Goal: Information Seeking & Learning: Learn about a topic

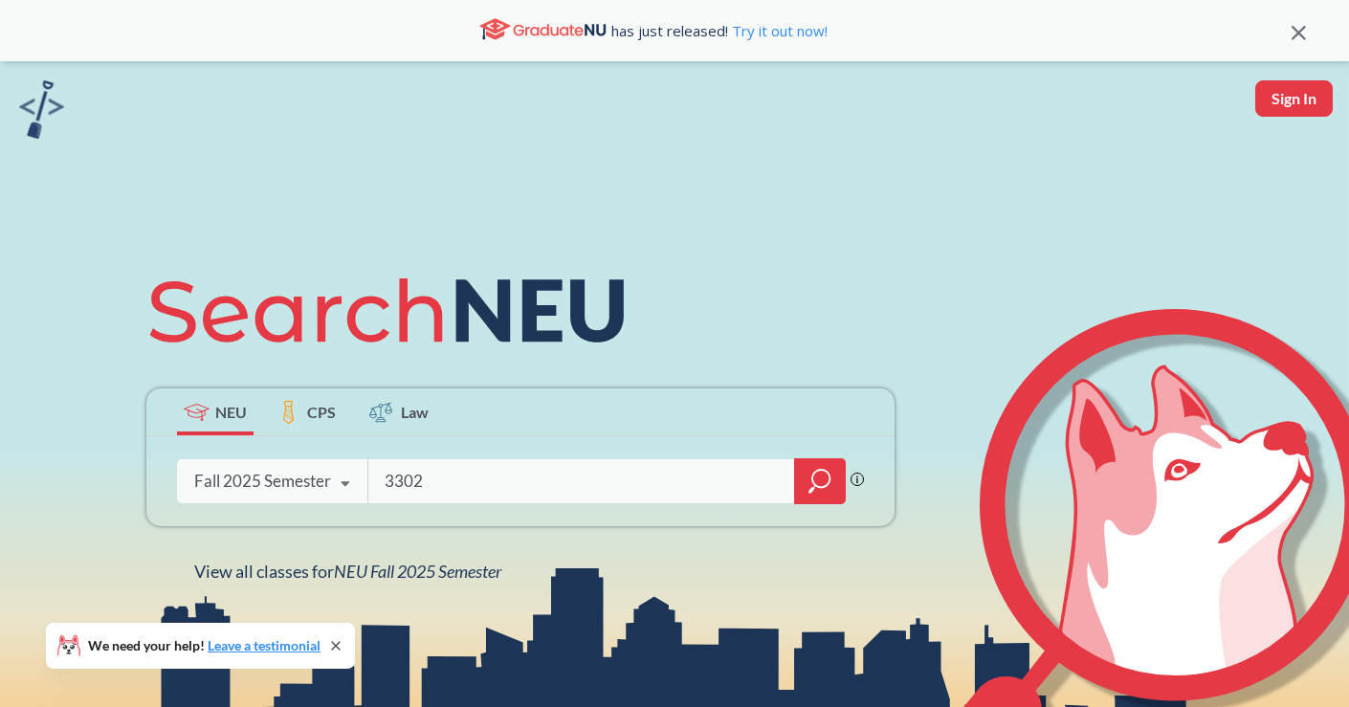
type input "3302"
click at [837, 466] on div at bounding box center [820, 481] width 52 height 46
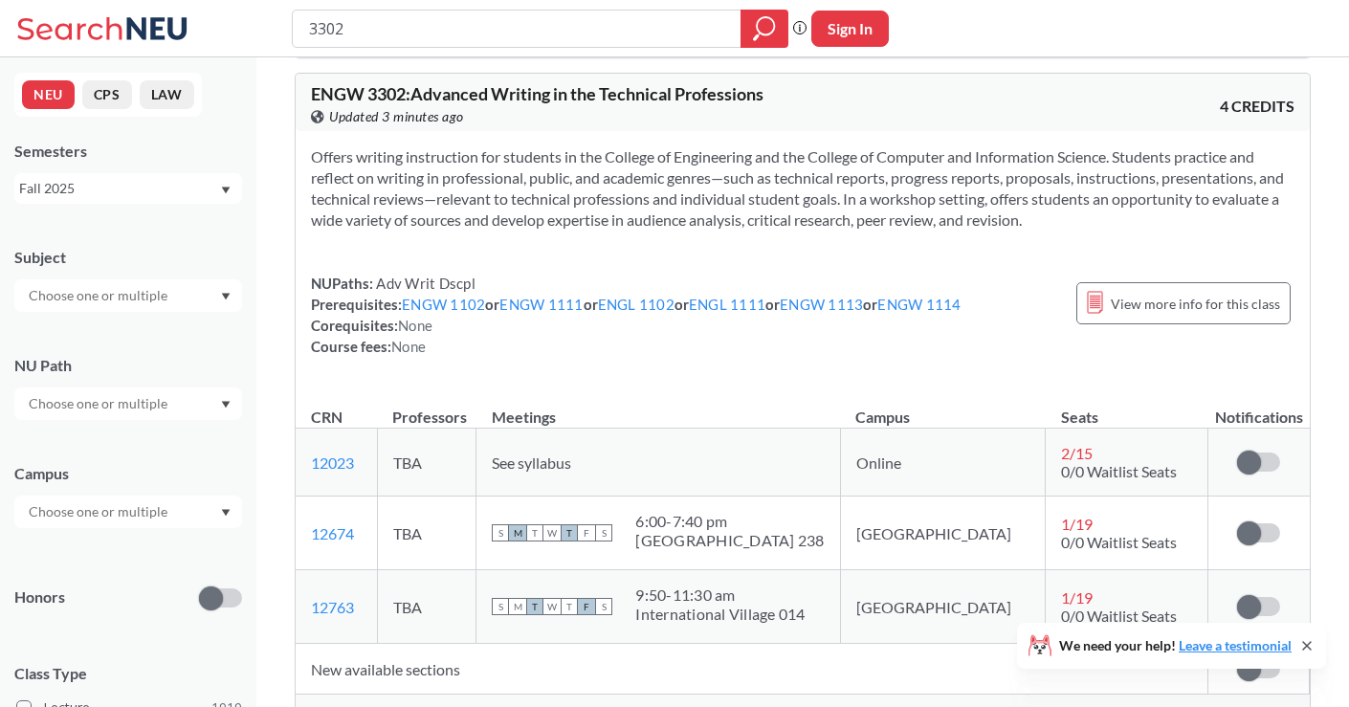
scroll to position [1192, 0]
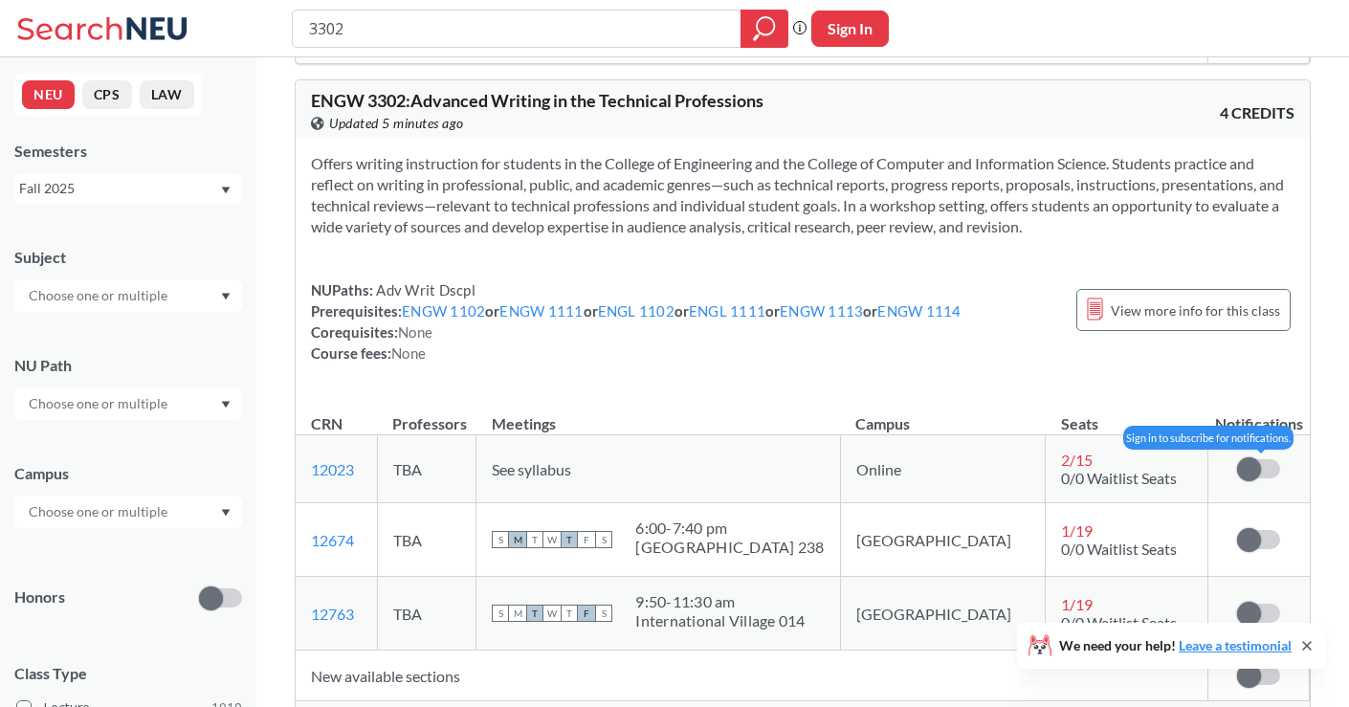
click at [1252, 464] on span at bounding box center [1249, 469] width 24 height 24
click at [1237, 459] on input "checkbox" at bounding box center [1237, 459] width 0 height 0
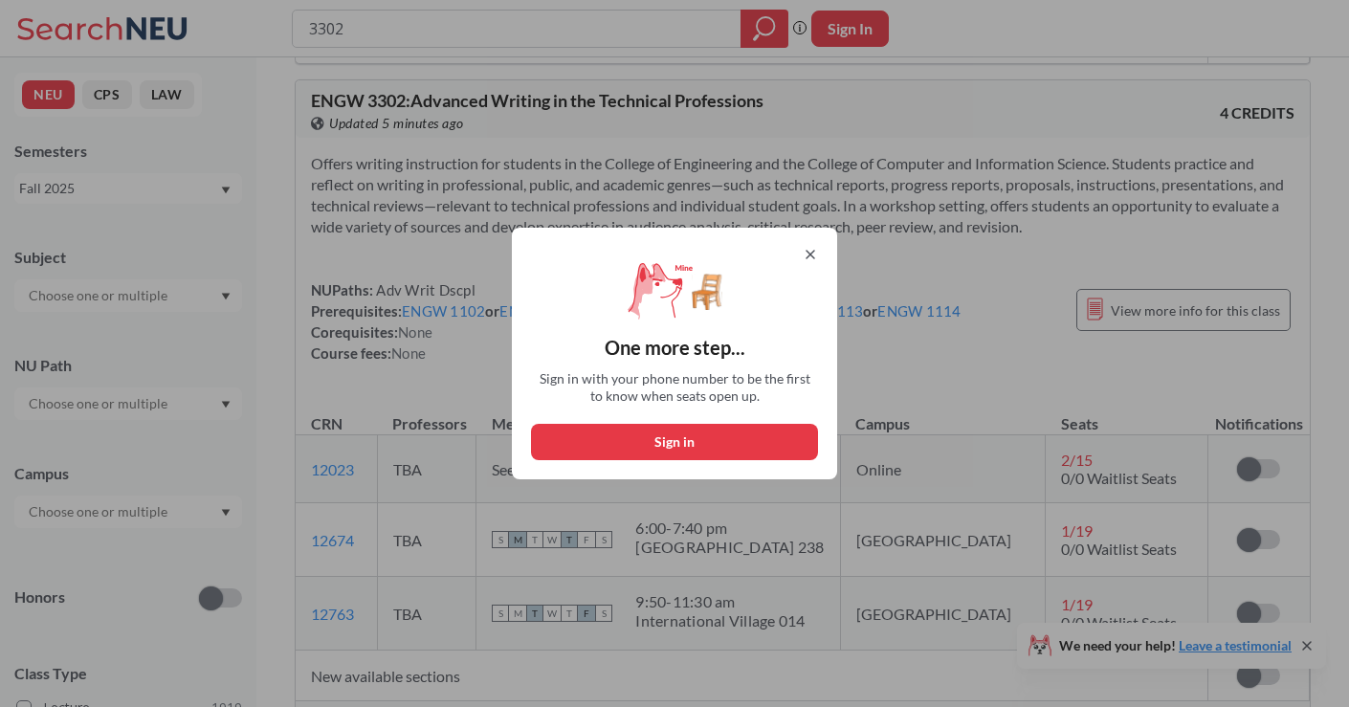
click at [810, 254] on icon at bounding box center [811, 255] width 8 height 8
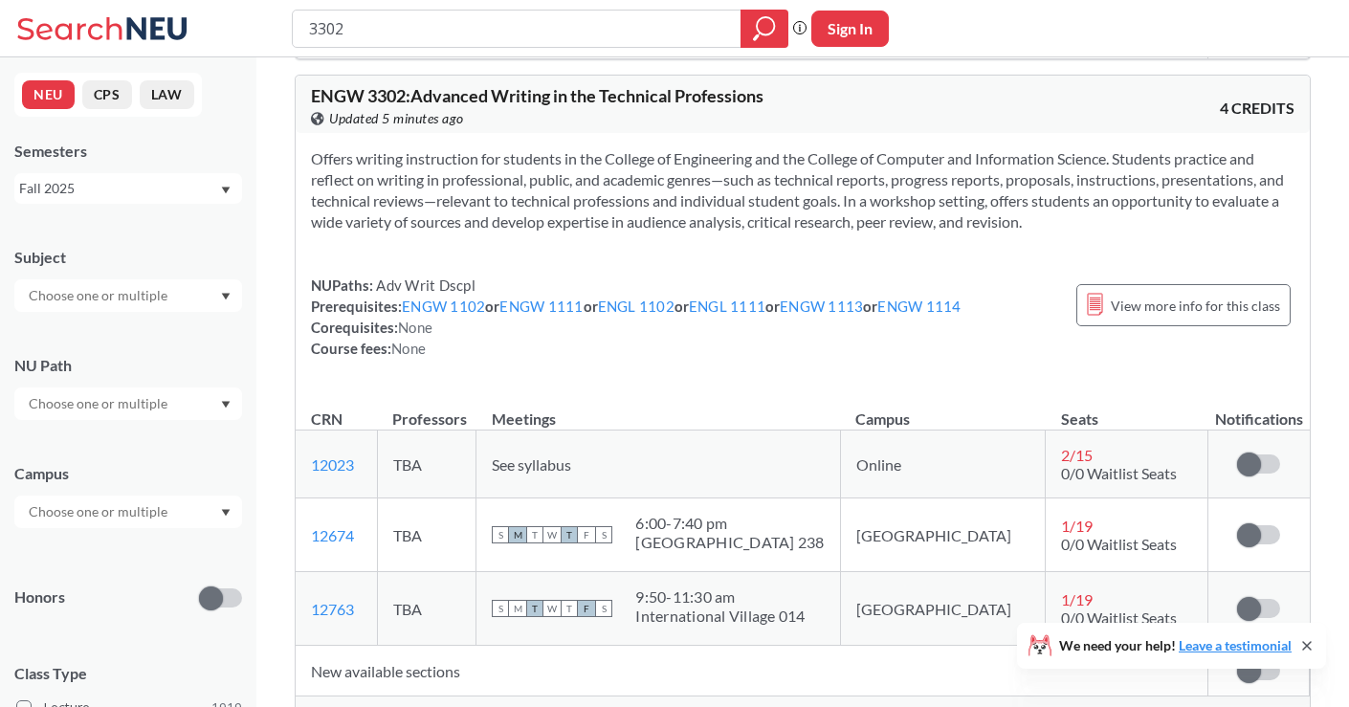
scroll to position [1196, 0]
click at [1179, 301] on span "View more info for this class" at bounding box center [1195, 307] width 169 height 24
click at [1136, 306] on span "View more info for this class" at bounding box center [1195, 307] width 169 height 24
click at [1212, 305] on span "View more info for this class" at bounding box center [1195, 307] width 169 height 24
click at [1212, 306] on span "View more info for this class" at bounding box center [1195, 307] width 169 height 24
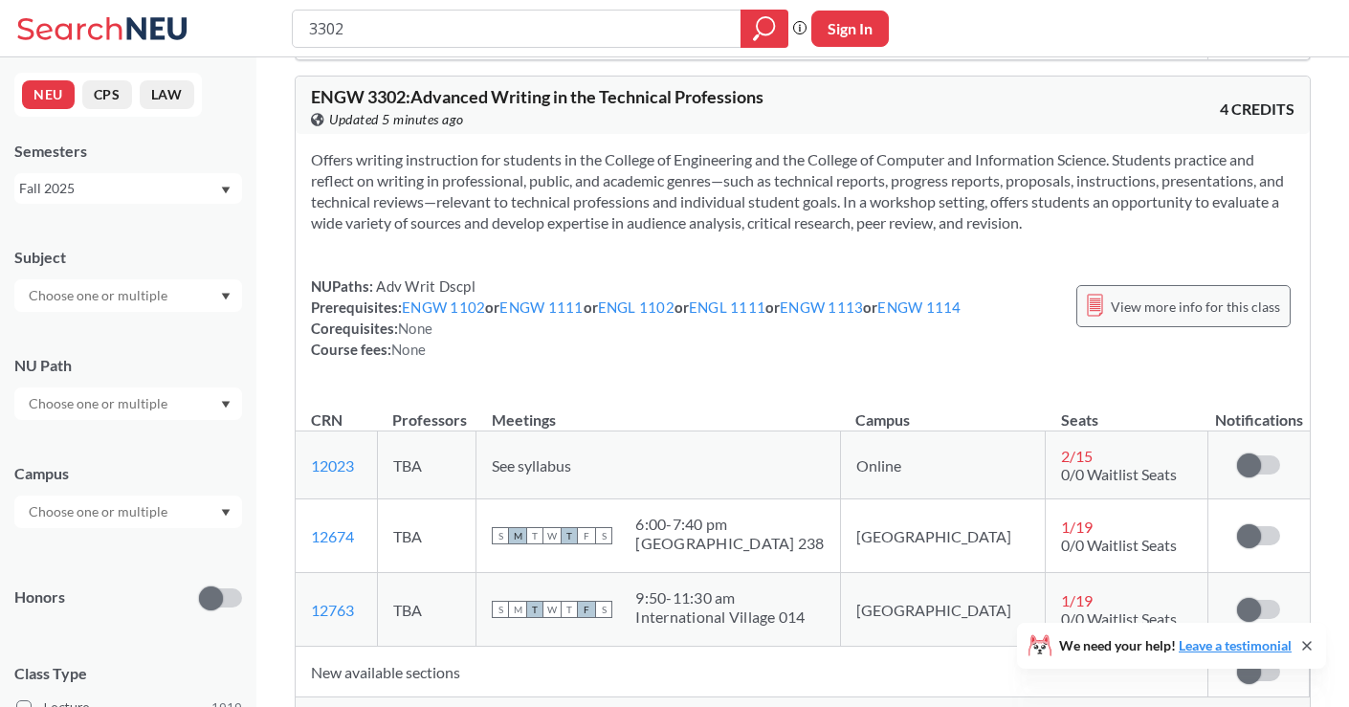
click at [1212, 306] on span "View more info for this class" at bounding box center [1195, 307] width 169 height 24
click at [1148, 310] on span "View more info for this class" at bounding box center [1195, 307] width 169 height 24
click at [1084, 335] on div "View more info for this class" at bounding box center [1184, 306] width 214 height 61
click at [1107, 318] on div "View more info for this class" at bounding box center [1184, 306] width 214 height 42
click at [1108, 318] on div "View more info for this class" at bounding box center [1184, 306] width 214 height 42
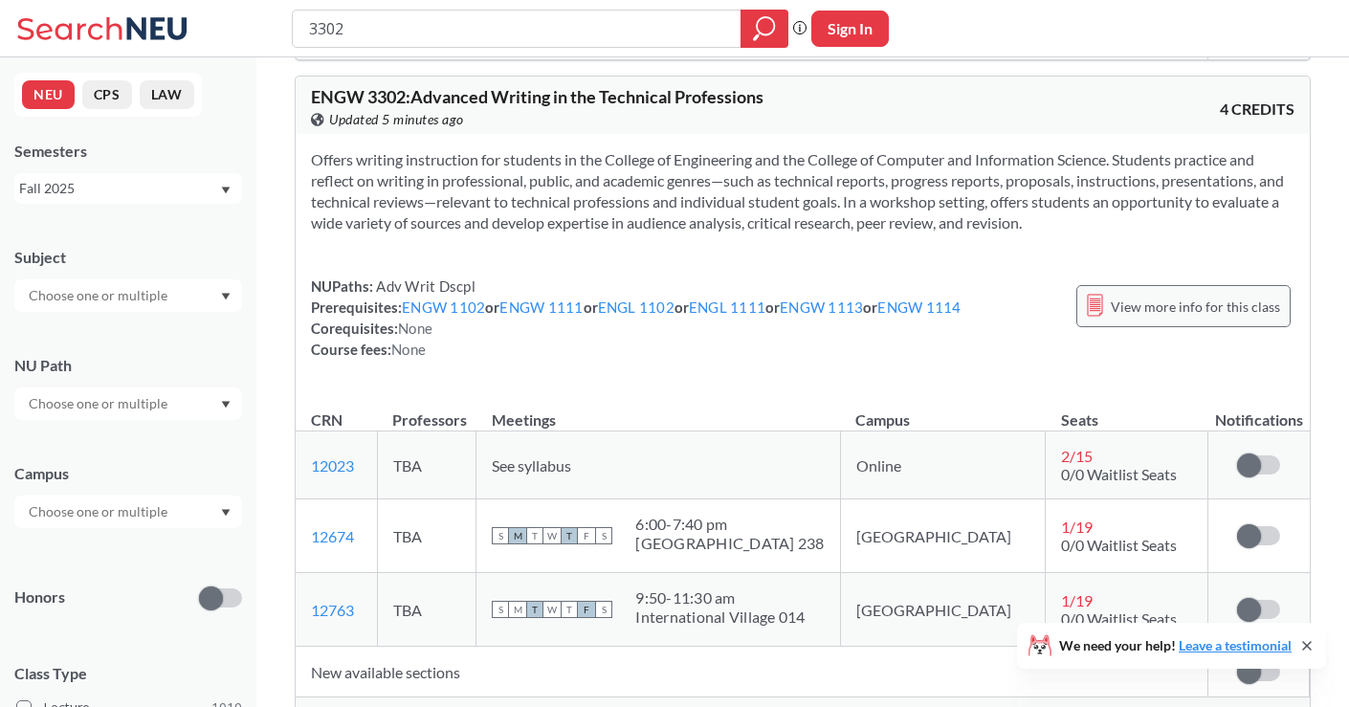
click at [1108, 318] on div "View more info for this class" at bounding box center [1184, 306] width 214 height 42
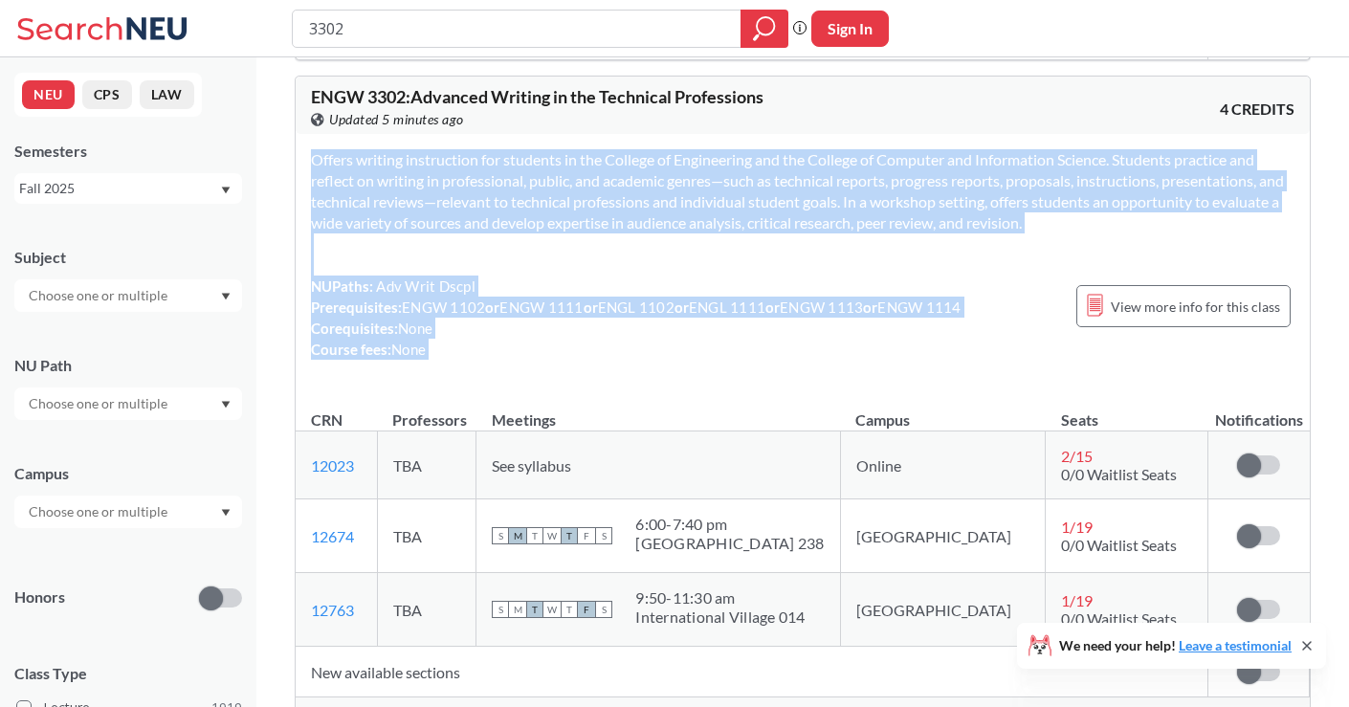
click at [1028, 368] on div "Offers writing instruction for students in the College of Engineering and the C…" at bounding box center [803, 262] width 1014 height 256
click at [1030, 368] on div "Offers writing instruction for students in the College of Engineering and the C…" at bounding box center [803, 262] width 1014 height 256
click at [1028, 372] on div "Offers writing instruction for students in the College of Engineering and the C…" at bounding box center [803, 262] width 1014 height 256
click at [1013, 271] on div "Offers writing instruction for students in the College of Engineering and the C…" at bounding box center [803, 262] width 1014 height 256
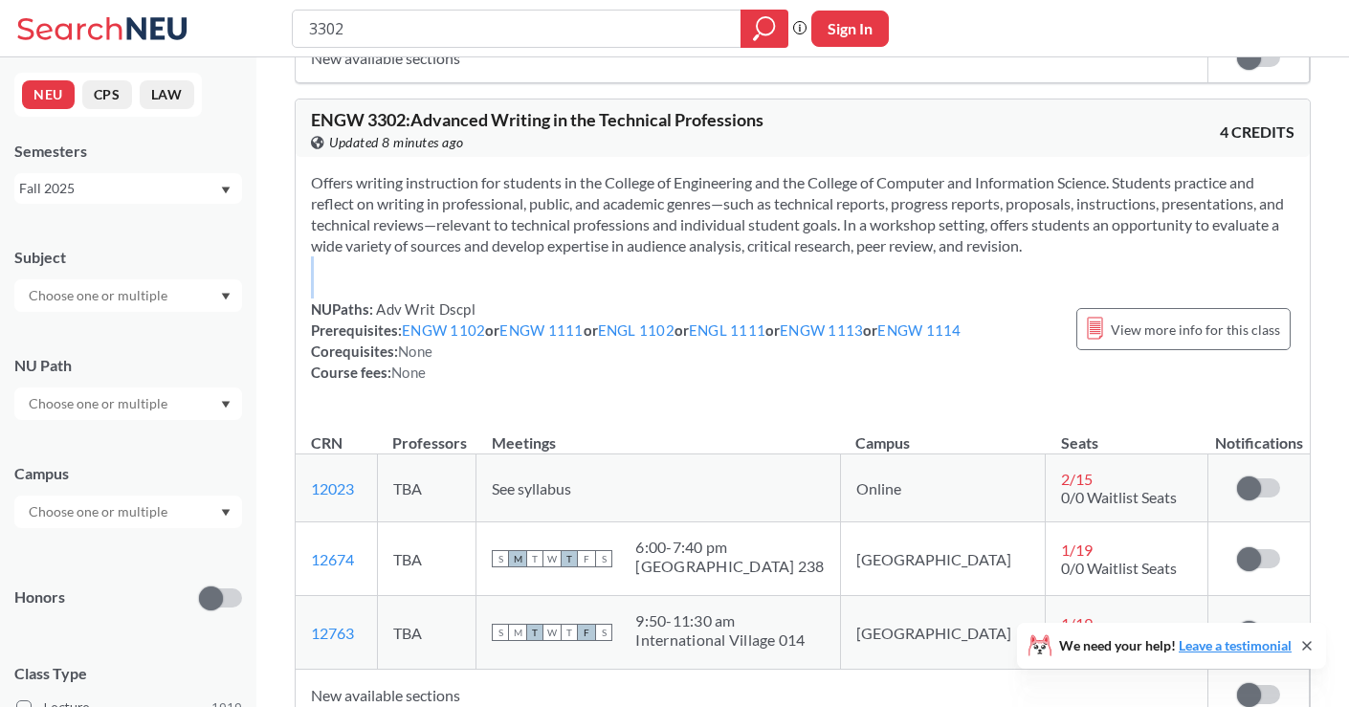
scroll to position [1161, 0]
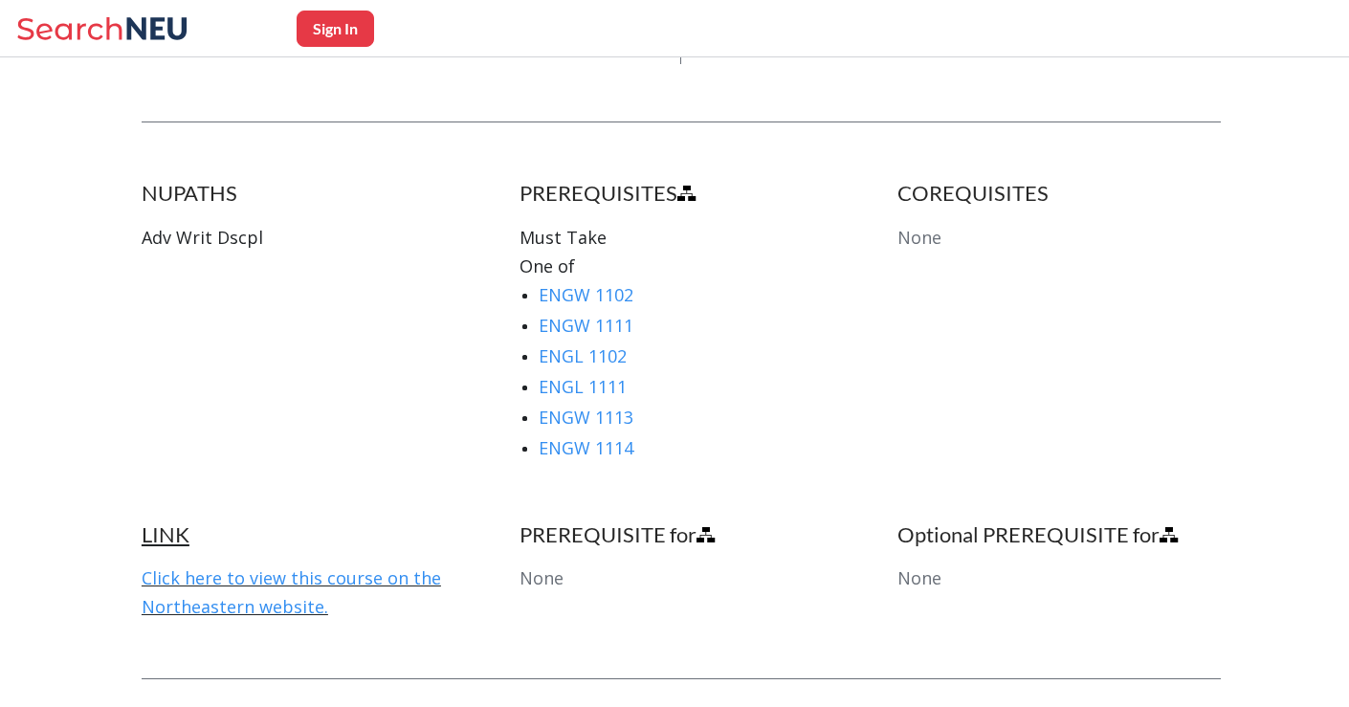
scroll to position [1004, 0]
click at [372, 567] on link "Click here to view this course on the Northeastern website." at bounding box center [292, 593] width 300 height 52
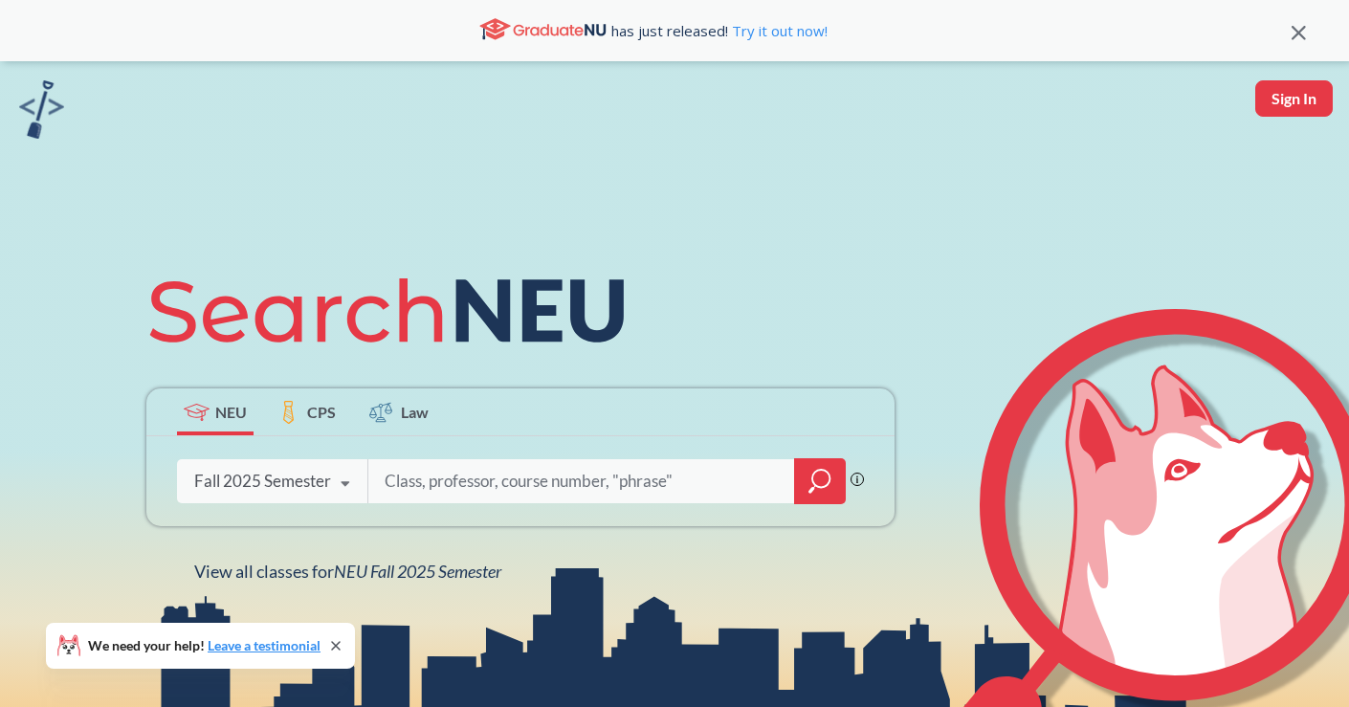
type input "2"
type input "3302"
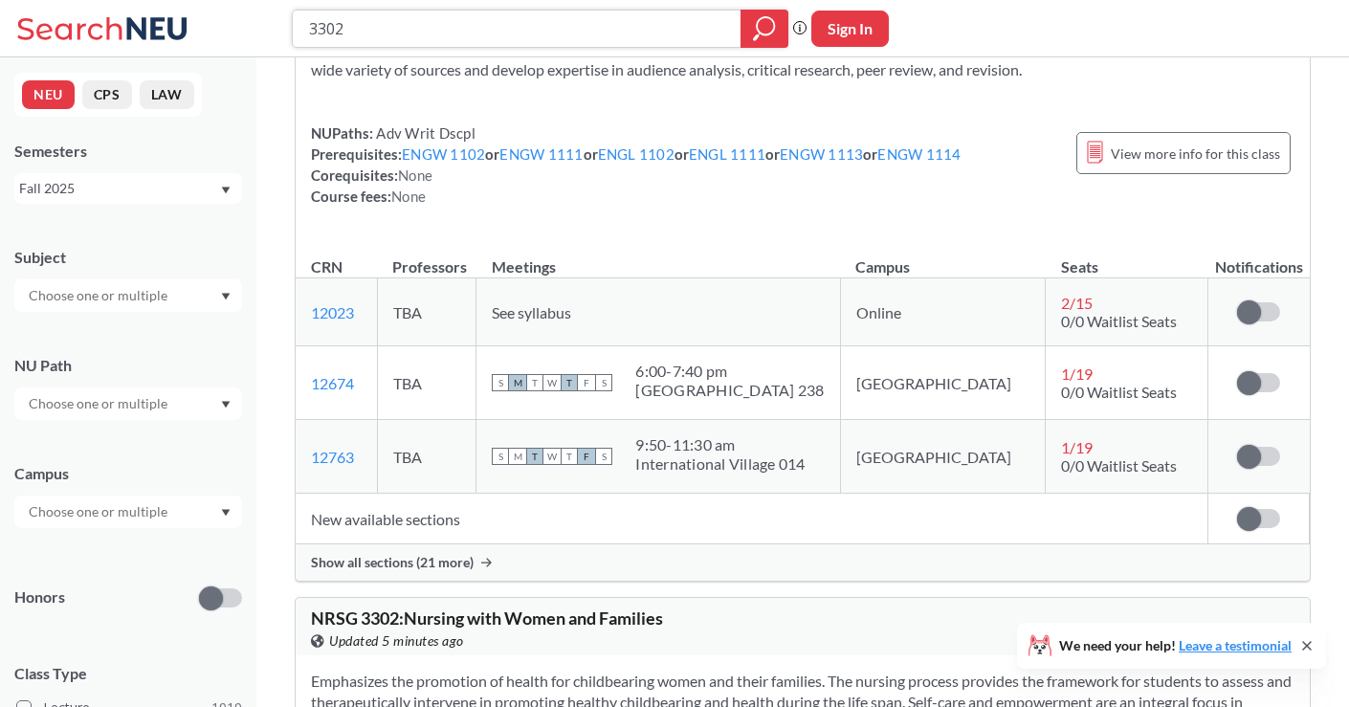
scroll to position [1352, 0]
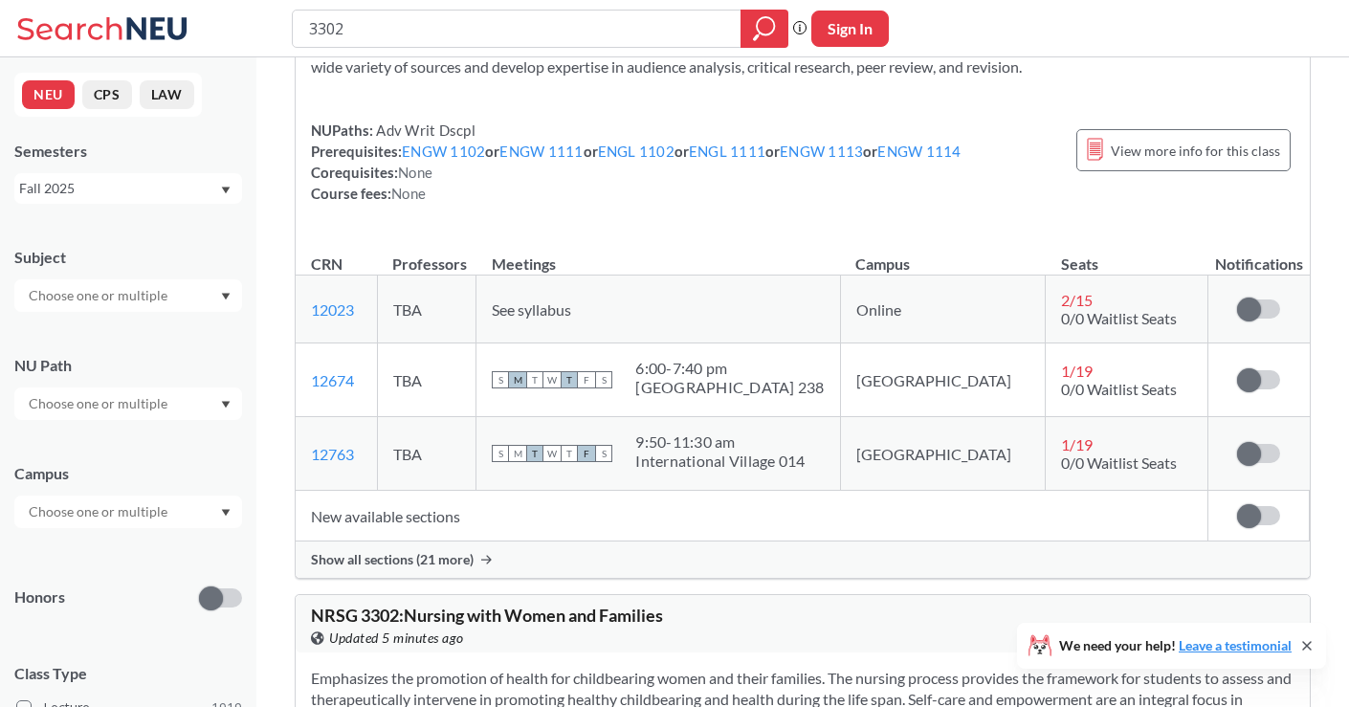
click at [905, 519] on td "New available sections" at bounding box center [752, 516] width 913 height 51
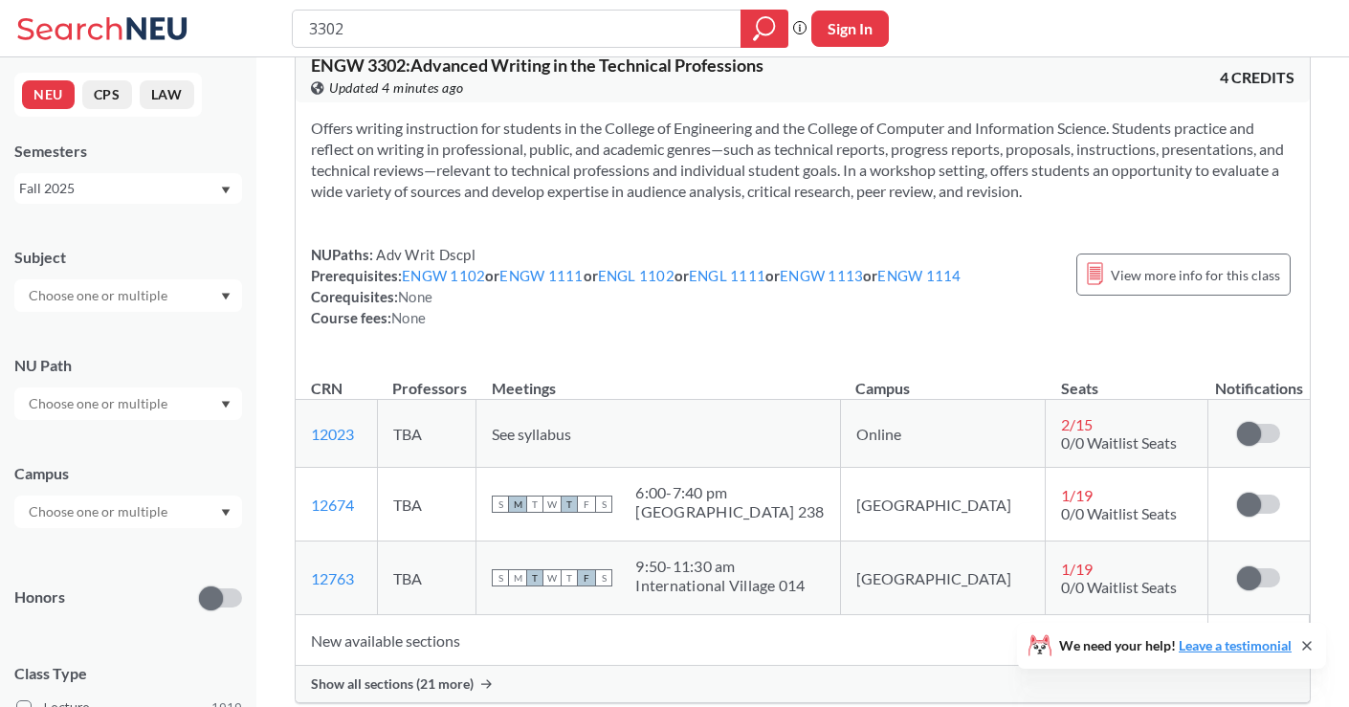
scroll to position [1816, 0]
